Goal: Task Accomplishment & Management: Use online tool/utility

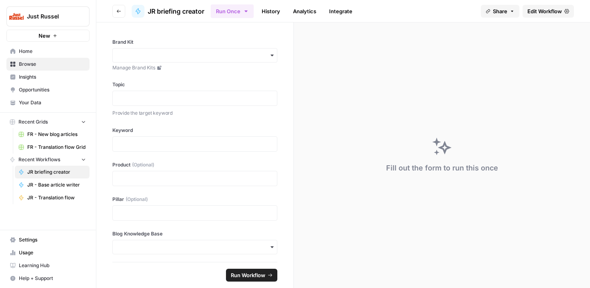
click at [54, 137] on span "FR - New blog articles" at bounding box center [56, 134] width 59 height 7
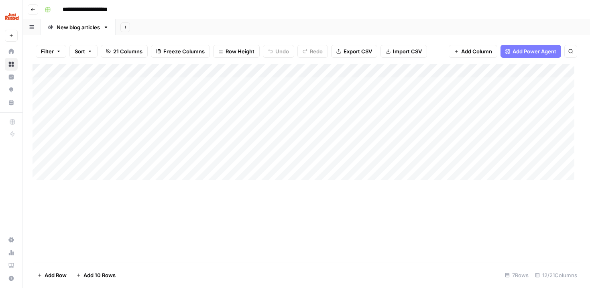
click at [192, 177] on div "Add Column" at bounding box center [307, 125] width 548 height 122
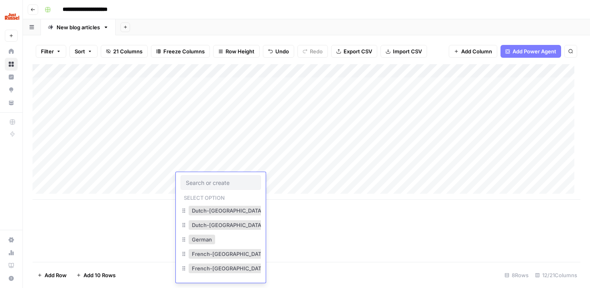
click at [130, 176] on div "Add Column" at bounding box center [307, 132] width 548 height 136
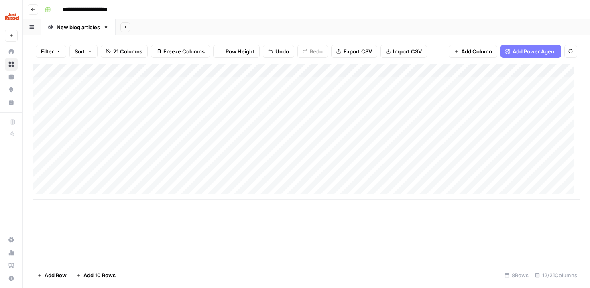
click at [126, 163] on div "Add Column" at bounding box center [307, 132] width 548 height 136
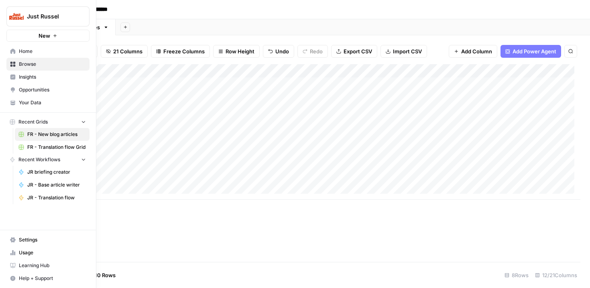
click at [8, 62] on link "Browse" at bounding box center [47, 64] width 83 height 13
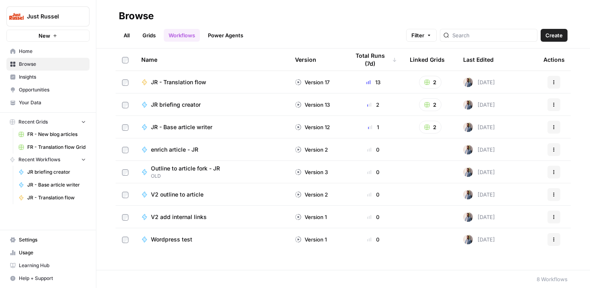
click at [61, 147] on span "FR - Translation flow Grid" at bounding box center [56, 147] width 59 height 7
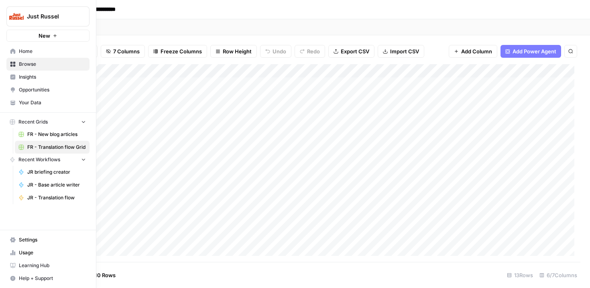
click at [33, 136] on span "FR - New blog articles" at bounding box center [56, 134] width 59 height 7
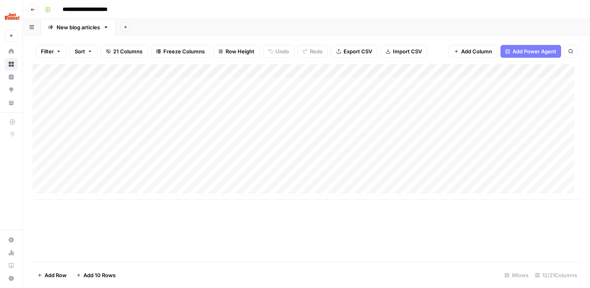
click at [466, 149] on div "Add Column" at bounding box center [307, 132] width 548 height 136
click at [467, 149] on div "Add Column" at bounding box center [307, 132] width 548 height 136
click at [98, 201] on div "Add Column" at bounding box center [307, 163] width 548 height 198
click at [84, 184] on div "Add Column" at bounding box center [307, 132] width 548 height 136
click at [81, 181] on div "Add Column" at bounding box center [307, 132] width 548 height 136
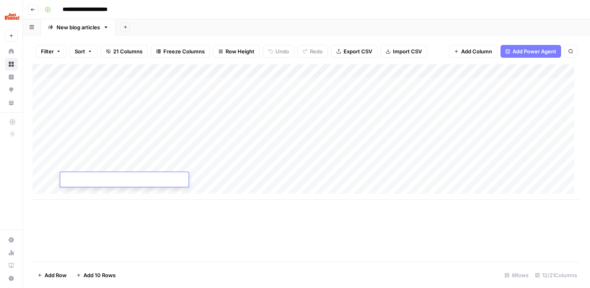
click at [81, 181] on textarea at bounding box center [124, 180] width 128 height 11
click at [72, 179] on textarea "**********" at bounding box center [124, 180] width 128 height 11
click at [116, 181] on textarea "**********" at bounding box center [124, 180] width 128 height 11
type textarea "**********"
click at [224, 178] on div "Add Column" at bounding box center [307, 132] width 548 height 136
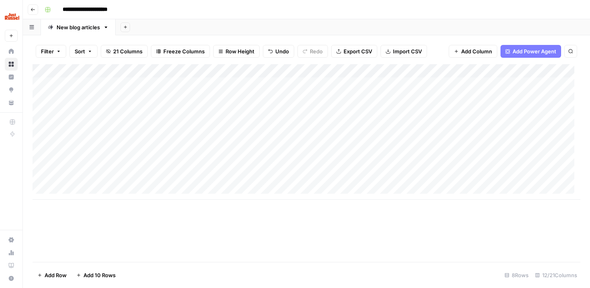
click at [224, 178] on div "Add Column" at bounding box center [307, 132] width 548 height 136
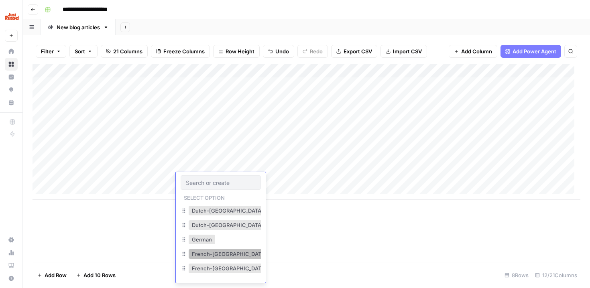
click at [219, 255] on button "French-[GEOGRAPHIC_DATA]" at bounding box center [229, 254] width 81 height 10
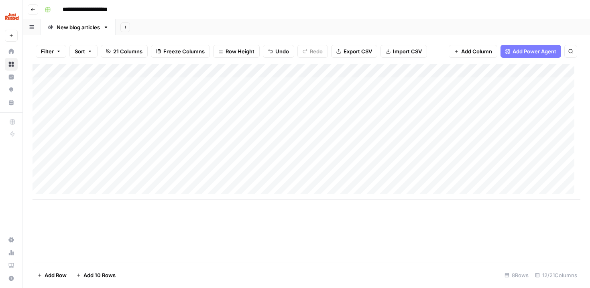
click at [290, 181] on div "Add Column" at bounding box center [307, 132] width 548 height 136
type textarea "**********"
click at [436, 177] on div "Add Column" at bounding box center [307, 132] width 548 height 136
click at [419, 180] on div "Add Column" at bounding box center [307, 132] width 548 height 136
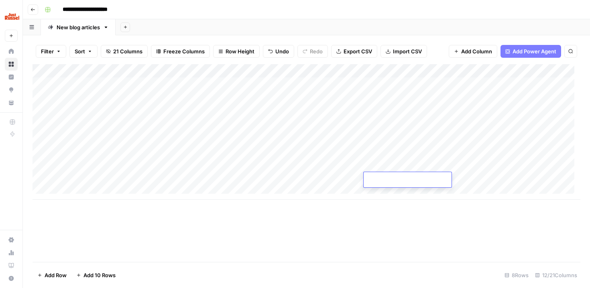
click at [410, 182] on input "text" at bounding box center [408, 181] width 82 height 8
type input "1000"
click at [464, 175] on div "Add Column" at bounding box center [307, 132] width 548 height 136
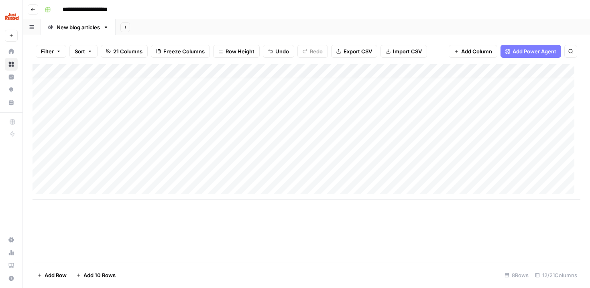
click at [464, 175] on div "Add Column" at bounding box center [307, 132] width 548 height 136
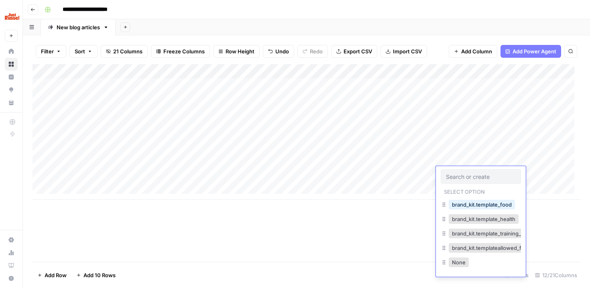
click at [464, 175] on input "text" at bounding box center [481, 176] width 70 height 7
click at [416, 166] on div "Add Column" at bounding box center [307, 132] width 548 height 136
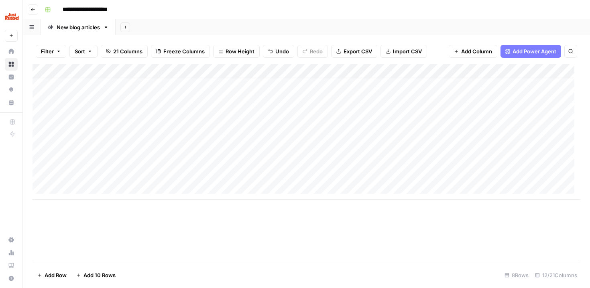
click at [447, 173] on div "Add Column" at bounding box center [307, 132] width 548 height 136
click at [395, 172] on div "Add Column" at bounding box center [307, 132] width 548 height 136
click at [303, 177] on div "Add Column" at bounding box center [307, 132] width 548 height 136
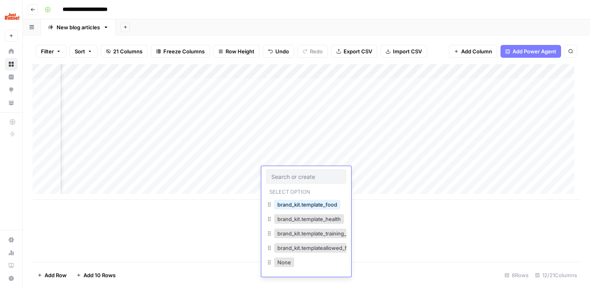
click at [368, 163] on div "Add Column" at bounding box center [307, 132] width 548 height 136
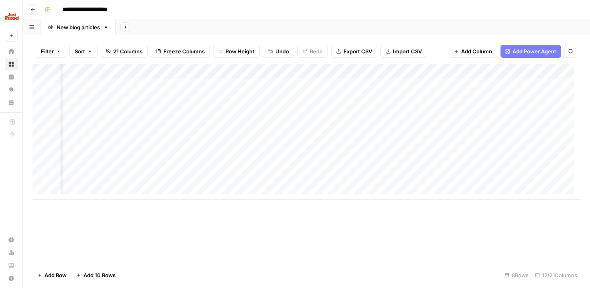
click at [368, 163] on div "Add Column" at bounding box center [307, 132] width 548 height 136
click at [304, 177] on div "Add Column" at bounding box center [307, 132] width 548 height 136
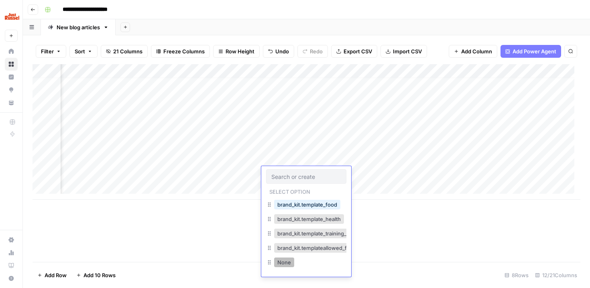
click at [277, 261] on button "None" at bounding box center [284, 263] width 20 height 10
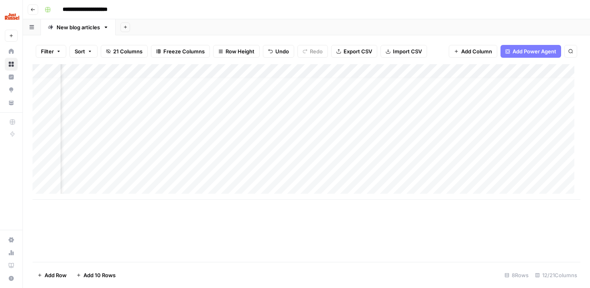
click at [360, 175] on div "Add Column" at bounding box center [307, 132] width 548 height 136
click at [360, 175] on textarea at bounding box center [398, 174] width 128 height 11
click at [511, 173] on div "Add Column" at bounding box center [307, 132] width 548 height 136
click at [493, 173] on div "Add Column" at bounding box center [307, 132] width 548 height 136
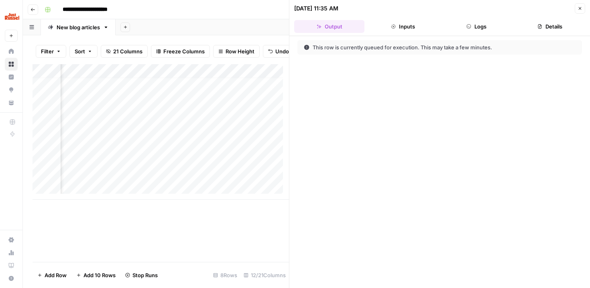
click at [580, 11] on button "Close" at bounding box center [580, 8] width 10 height 10
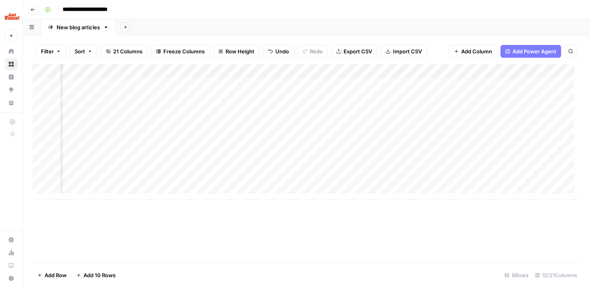
scroll to position [6, 438]
click at [261, 172] on div "Add Column" at bounding box center [307, 132] width 548 height 136
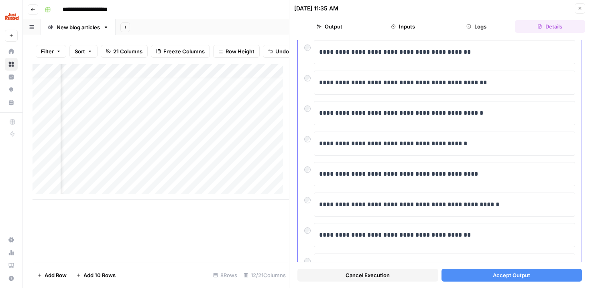
scroll to position [6, 0]
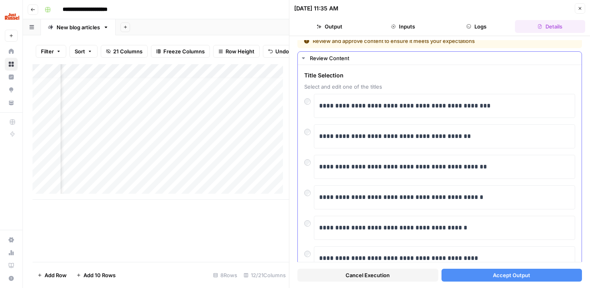
click at [307, 137] on div "**********" at bounding box center [439, 136] width 271 height 24
click at [483, 276] on button "Accept Output" at bounding box center [512, 275] width 141 height 13
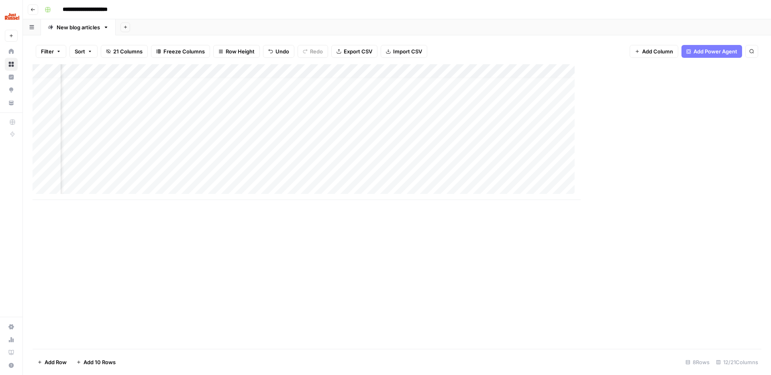
scroll to position [6, 383]
click at [494, 175] on div "Add Column" at bounding box center [397, 132] width 729 height 136
click at [425, 176] on div "Add Column" at bounding box center [397, 132] width 729 height 136
click at [463, 175] on div "Add Column" at bounding box center [397, 132] width 729 height 136
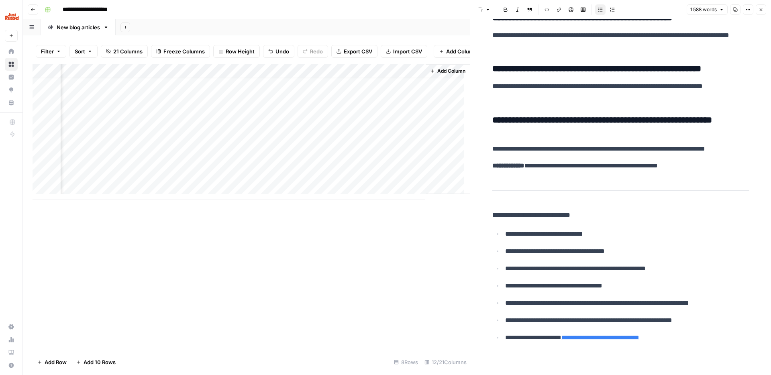
scroll to position [3329, 0]
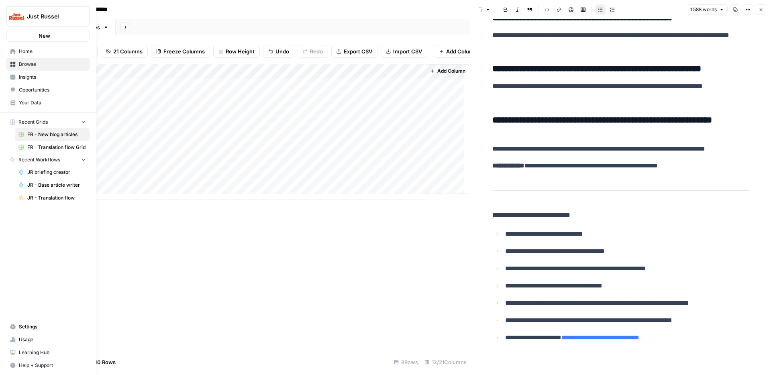
click at [12, 64] on icon at bounding box center [13, 64] width 6 height 6
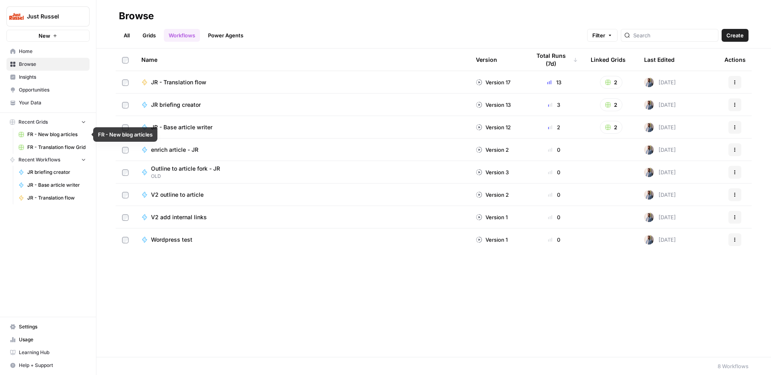
click at [43, 136] on span "FR - New blog articles" at bounding box center [56, 134] width 59 height 7
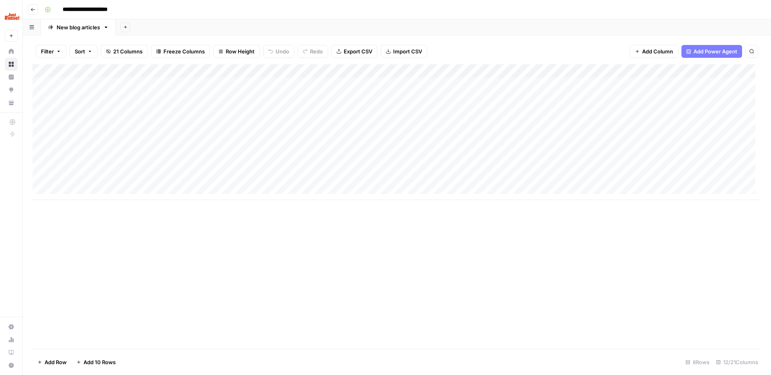
click at [41, 10] on header "**********" at bounding box center [397, 9] width 748 height 19
click at [31, 10] on icon "button" at bounding box center [33, 9] width 5 height 5
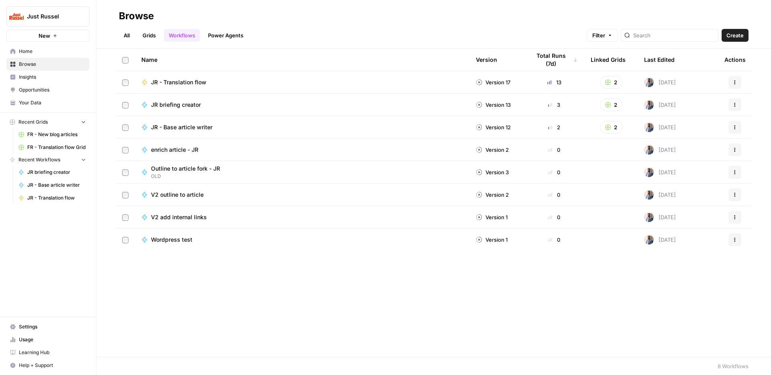
click at [84, 124] on button "Recent Grids" at bounding box center [47, 122] width 83 height 12
click at [84, 124] on icon "button" at bounding box center [84, 122] width 6 height 6
click at [71, 9] on button "Just Russel" at bounding box center [47, 16] width 83 height 20
click at [69, 18] on span "Just Russel" at bounding box center [51, 16] width 49 height 8
click at [33, 137] on span "FR - New blog articles" at bounding box center [56, 134] width 59 height 7
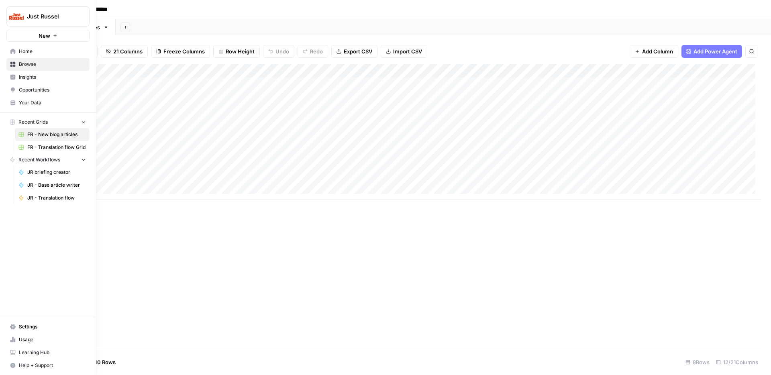
click at [35, 99] on span "Your Data" at bounding box center [52, 102] width 67 height 7
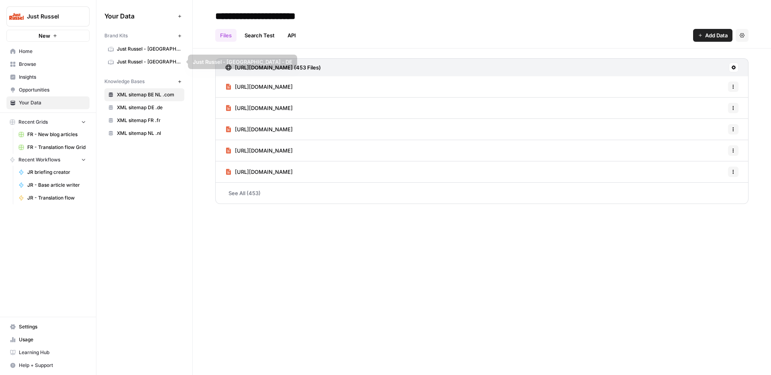
click at [137, 45] on link "Just Russel - [GEOGRAPHIC_DATA]-FR" at bounding box center [144, 49] width 80 height 13
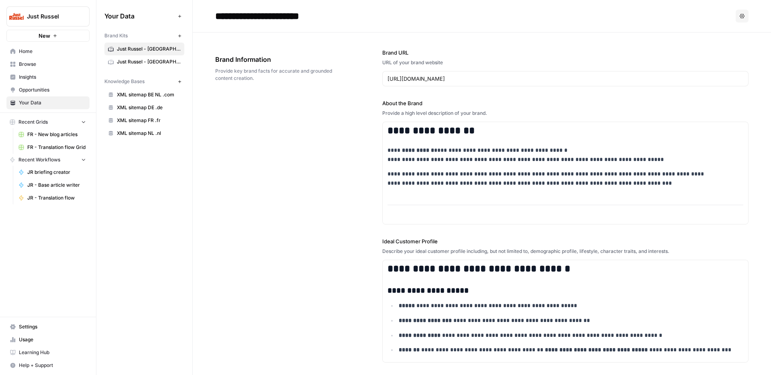
click at [52, 136] on span "FR - New blog articles" at bounding box center [56, 134] width 59 height 7
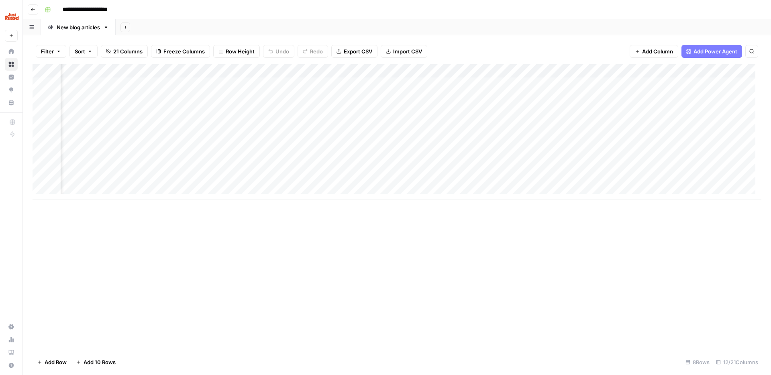
scroll to position [0, 256]
click at [432, 177] on div "Add Column" at bounding box center [397, 132] width 729 height 136
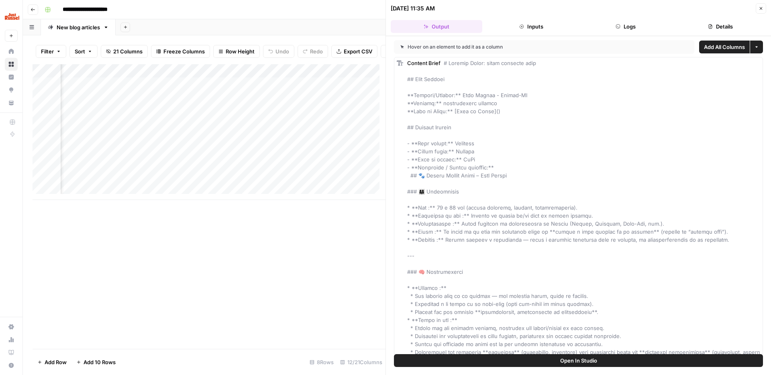
click at [590, 8] on icon "button" at bounding box center [760, 8] width 5 height 5
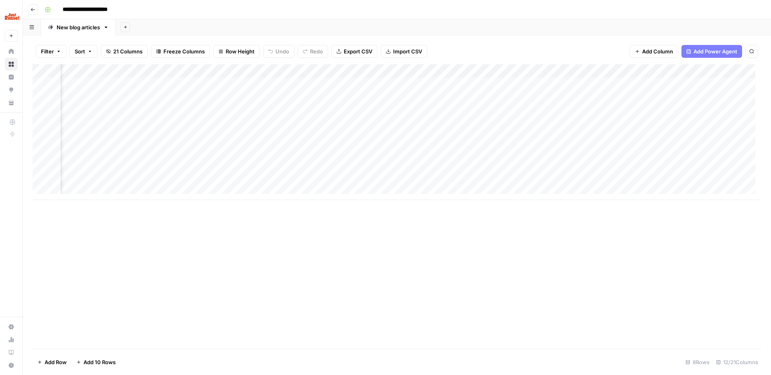
click at [417, 182] on div "Add Column" at bounding box center [397, 132] width 729 height 136
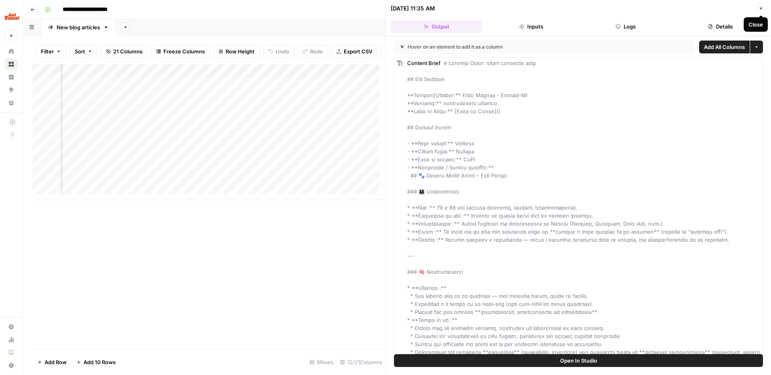
click at [590, 8] on button "Close" at bounding box center [761, 8] width 10 height 10
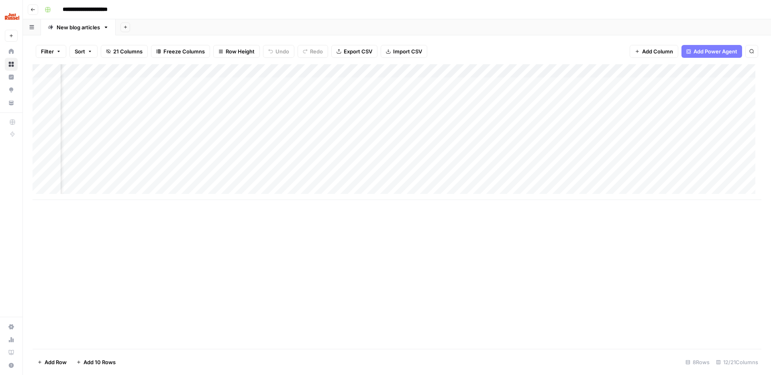
click at [396, 185] on div "Add Column" at bounding box center [397, 132] width 729 height 136
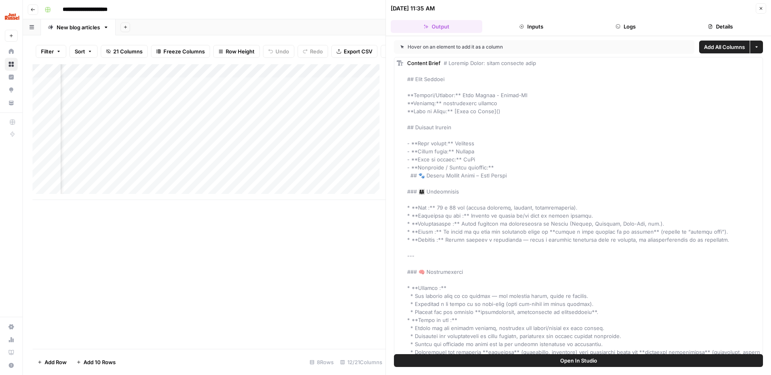
click at [590, 10] on button "Close" at bounding box center [761, 8] width 10 height 10
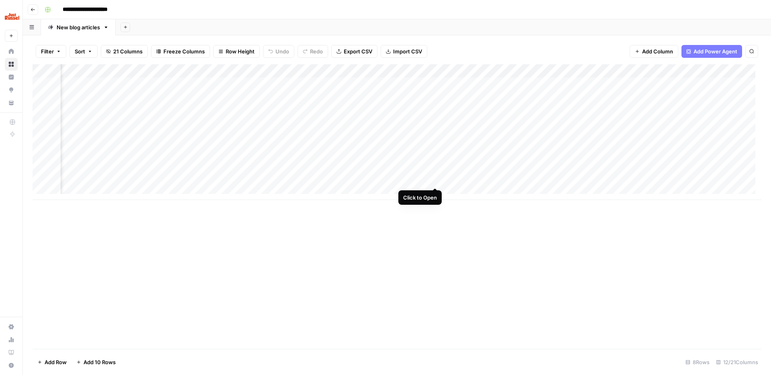
click at [432, 179] on div "Add Column" at bounding box center [397, 132] width 729 height 136
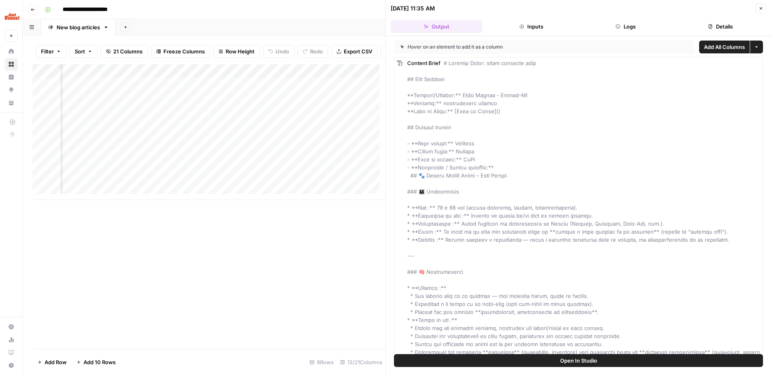
click at [590, 10] on icon "button" at bounding box center [760, 8] width 5 height 5
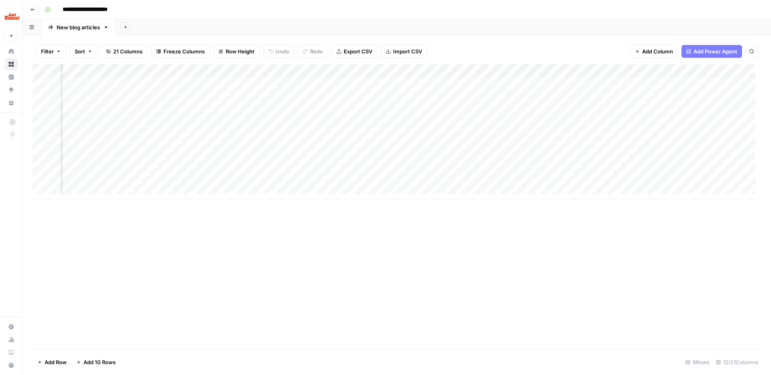
click at [436, 71] on div "Add Column" at bounding box center [397, 132] width 729 height 136
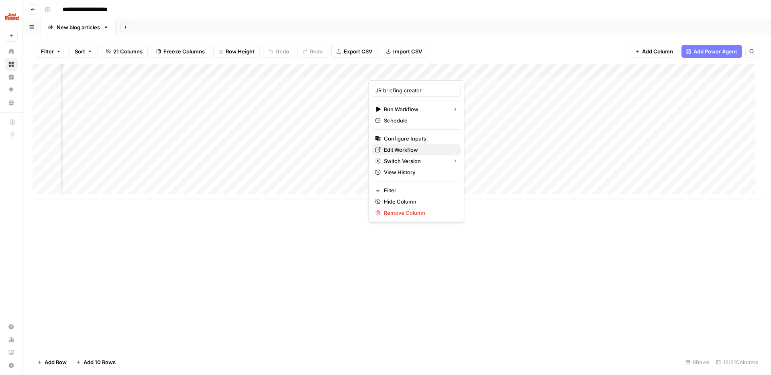
click at [397, 147] on span "Edit Workflow" at bounding box center [419, 150] width 70 height 8
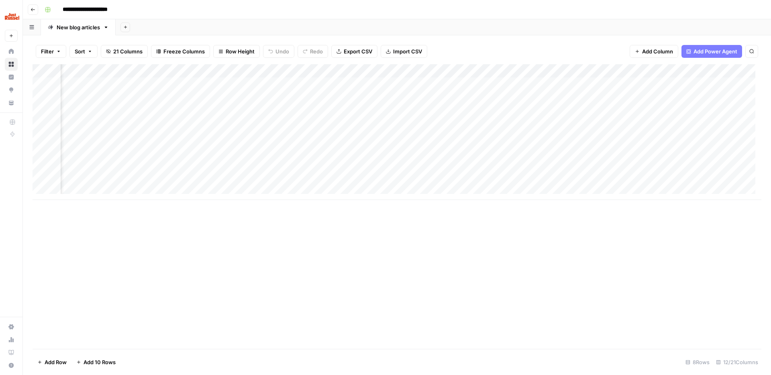
scroll to position [0, 383]
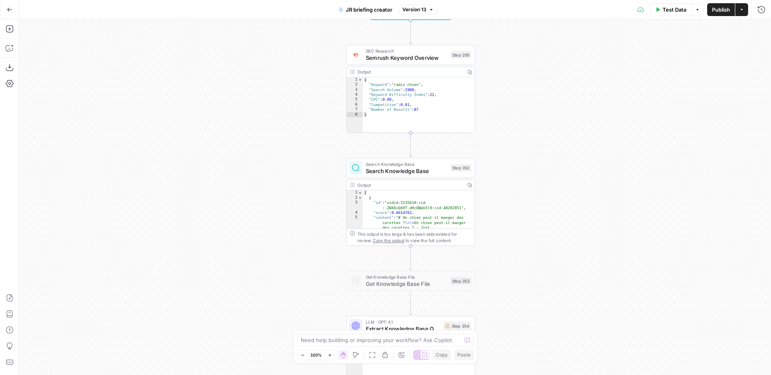
scroll to position [30, 0]
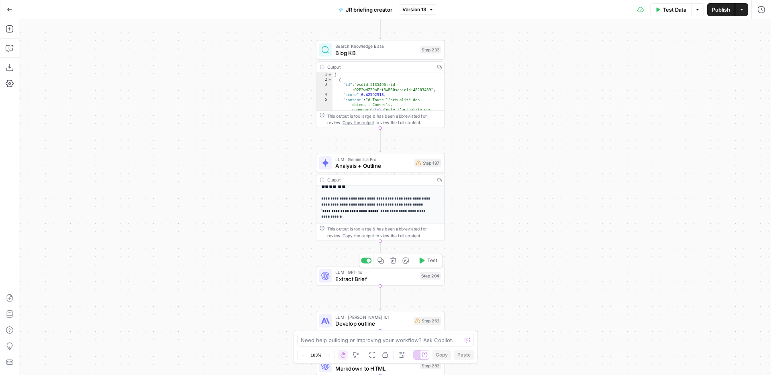
click at [348, 280] on span "Extract Brief" at bounding box center [375, 279] width 81 height 8
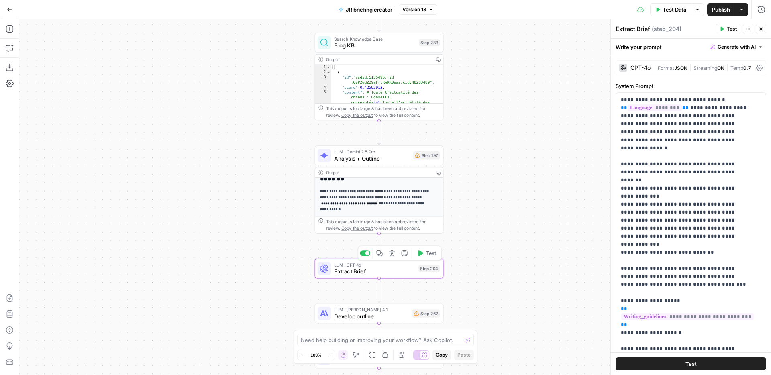
scroll to position [21, 0]
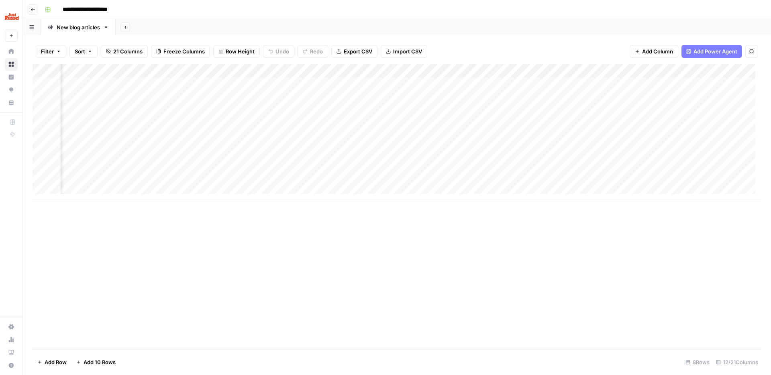
scroll to position [0, 383]
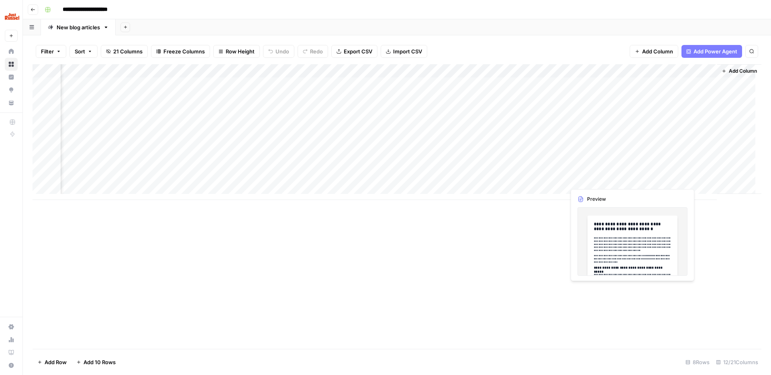
click at [567, 177] on div "Add Column" at bounding box center [397, 132] width 729 height 136
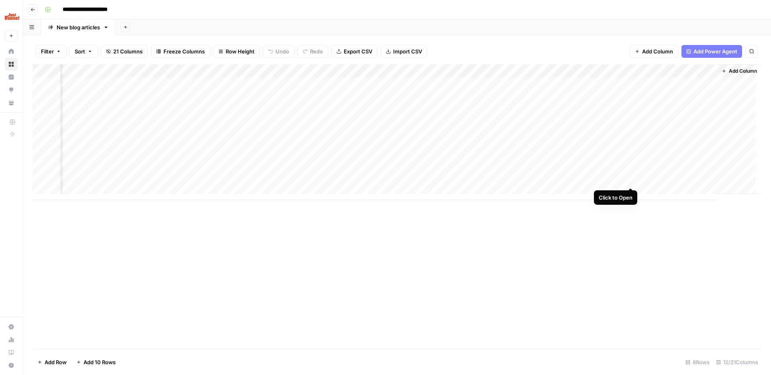
click at [629, 177] on div "Add Column" at bounding box center [397, 132] width 729 height 136
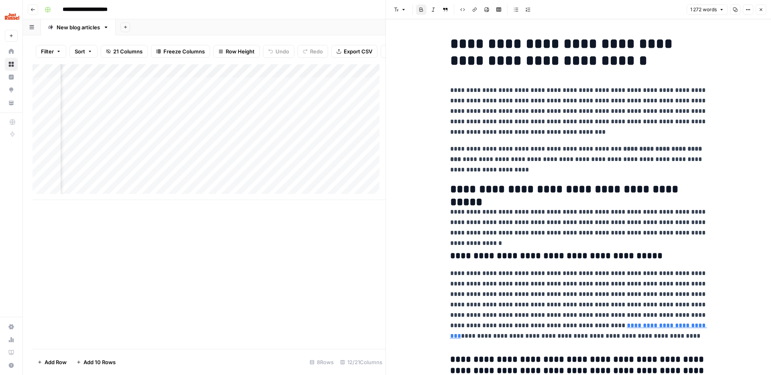
click at [736, 8] on icon "button" at bounding box center [735, 9] width 5 height 5
click at [733, 9] on icon "button" at bounding box center [735, 10] width 4 height 4
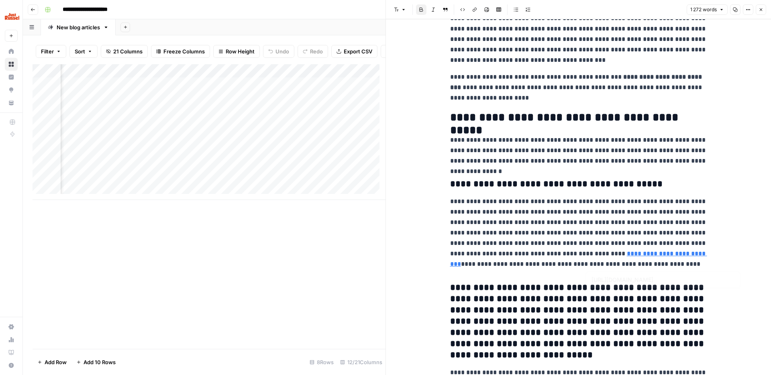
click at [488, 283] on h3 "**********" at bounding box center [578, 321] width 257 height 79
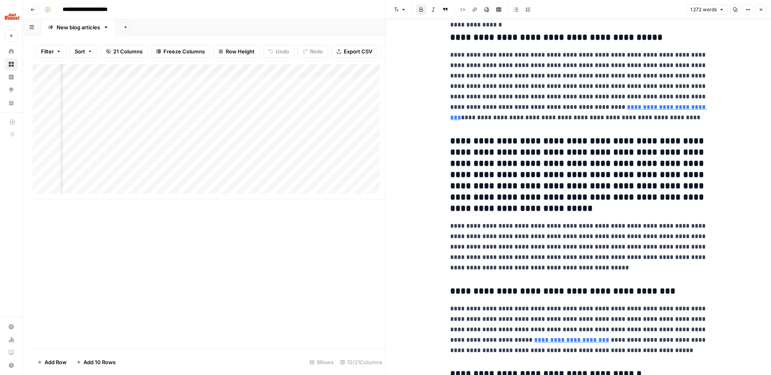
scroll to position [228, 0]
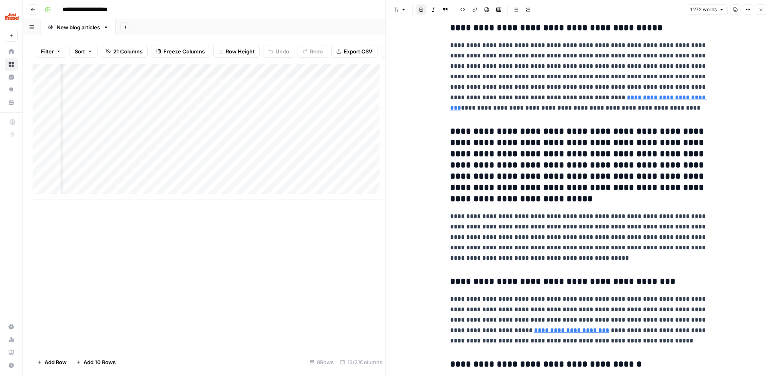
click at [513, 222] on p "**********" at bounding box center [578, 237] width 257 height 52
click at [534, 204] on h3 "**********" at bounding box center [578, 165] width 257 height 79
drag, startPoint x: 539, startPoint y: 202, endPoint x: 546, endPoint y: 188, distance: 16.3
click at [546, 188] on h3 "**********" at bounding box center [578, 165] width 257 height 79
click at [566, 205] on h3 "**********" at bounding box center [578, 165] width 257 height 79
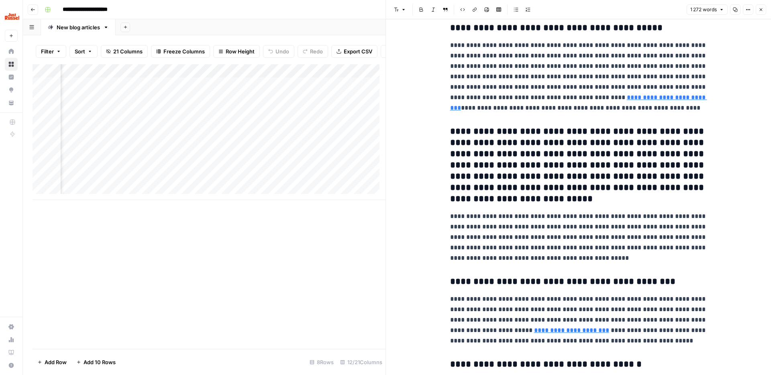
click at [762, 13] on button "Close" at bounding box center [761, 9] width 10 height 10
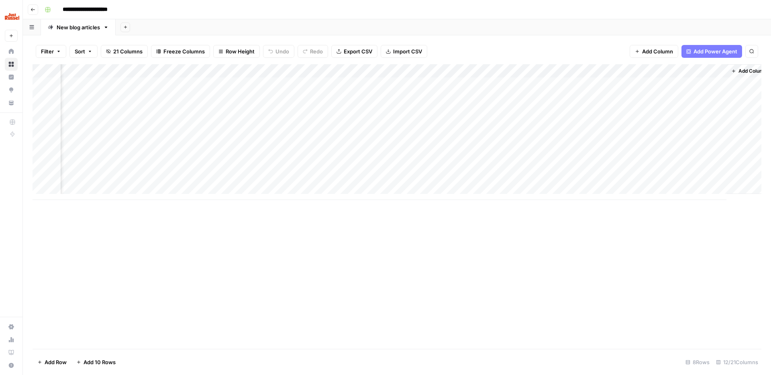
scroll to position [0, 373]
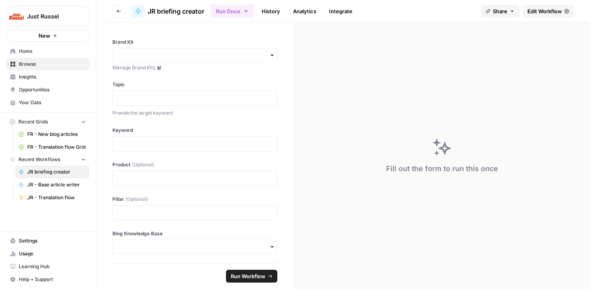
click at [43, 149] on span "FR - Translation flow Grid" at bounding box center [56, 147] width 59 height 7
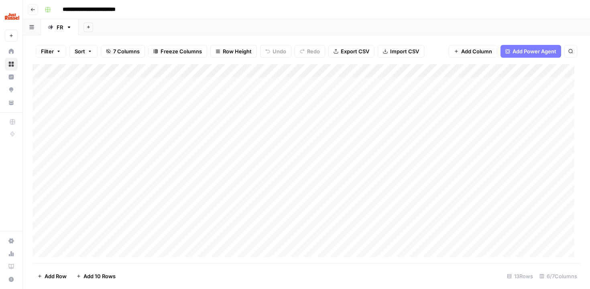
scroll to position [11, 0]
click at [98, 252] on div "Add Column" at bounding box center [307, 163] width 548 height 199
click at [122, 236] on textarea at bounding box center [141, 237] width 162 height 11
type textarea "**********"
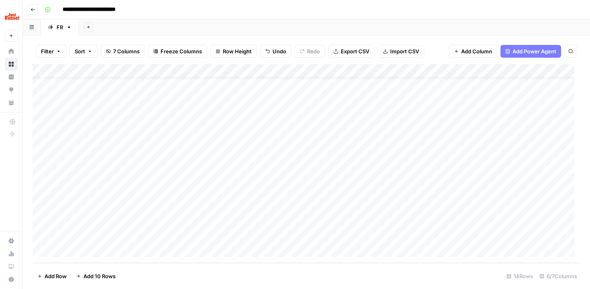
click at [234, 235] on div "Add Column" at bounding box center [307, 163] width 548 height 199
click at [232, 235] on div "Add Column" at bounding box center [307, 163] width 548 height 199
click at [242, 255] on button "nl-be" at bounding box center [244, 256] width 20 height 10
click at [258, 236] on div "Add Column" at bounding box center [307, 163] width 548 height 199
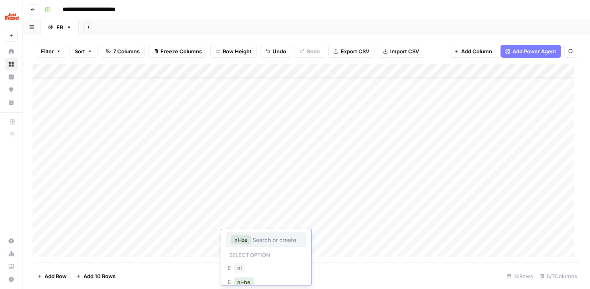
click at [331, 233] on div "Add Column" at bounding box center [307, 163] width 548 height 199
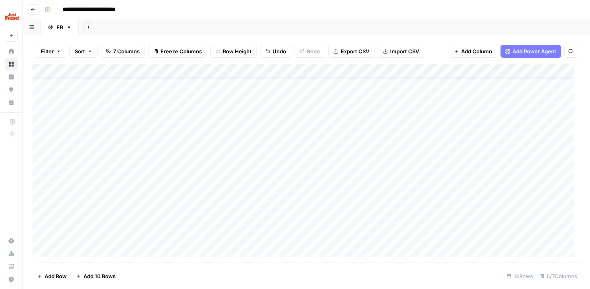
click at [241, 236] on div "Add Column" at bounding box center [307, 163] width 548 height 199
click at [143, 235] on div "Add Column" at bounding box center [307, 163] width 548 height 199
click at [261, 235] on div "Add Column" at bounding box center [307, 163] width 548 height 199
click at [243, 235] on div "Add Column" at bounding box center [307, 163] width 548 height 199
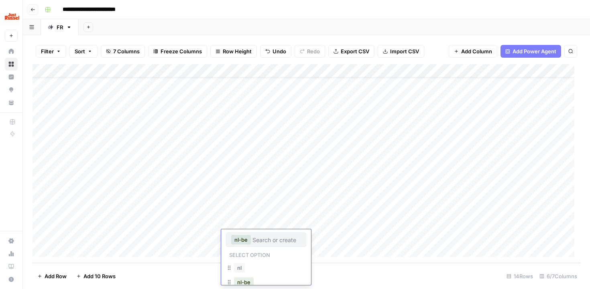
drag, startPoint x: 245, startPoint y: 239, endPoint x: 235, endPoint y: 240, distance: 10.1
click at [235, 240] on button "nl-be" at bounding box center [241, 240] width 20 height 10
click at [263, 242] on input "text" at bounding box center [277, 239] width 49 height 7
click at [322, 243] on div "Add Column" at bounding box center [307, 163] width 548 height 199
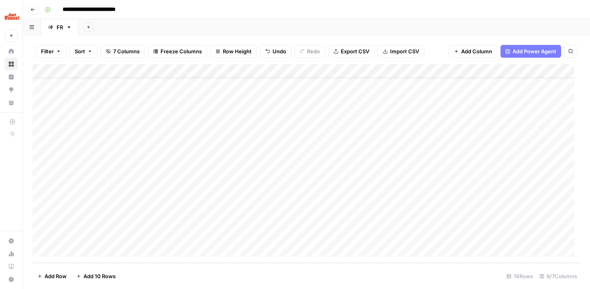
click at [210, 241] on div "Add Column" at bounding box center [307, 163] width 548 height 199
